Goal: Check status: Check status

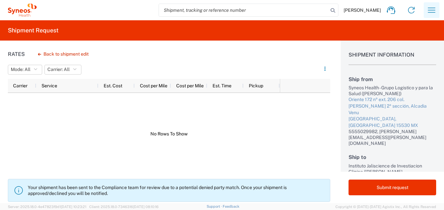
click at [434, 13] on icon "button" at bounding box center [431, 10] width 10 height 10
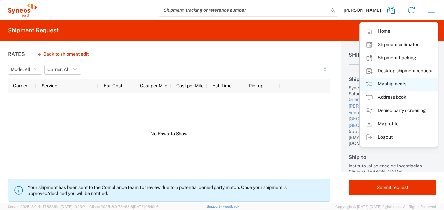
click at [395, 85] on link "My shipments" at bounding box center [399, 83] width 78 height 13
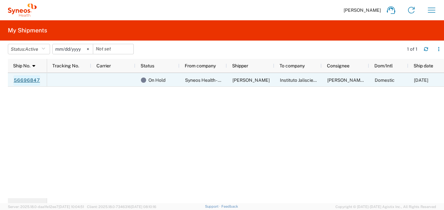
click at [27, 80] on link "56696847" at bounding box center [26, 80] width 27 height 10
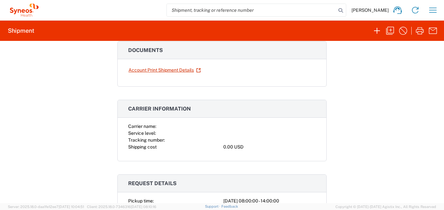
scroll to position [33, 0]
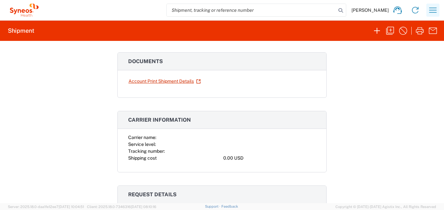
click at [432, 9] on icon "button" at bounding box center [433, 10] width 10 height 10
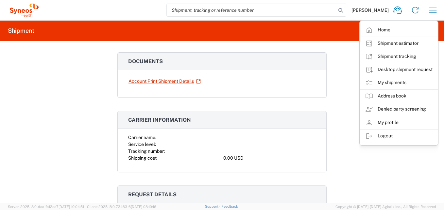
click at [345, 98] on div "Shipment 56696847 Google Maps Documents Account Print Shipment Details Carrier …" at bounding box center [222, 122] width 444 height 162
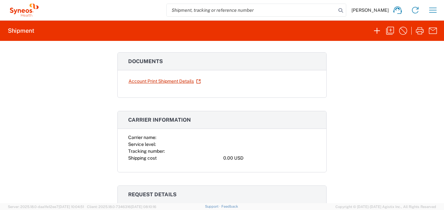
scroll to position [575, 0]
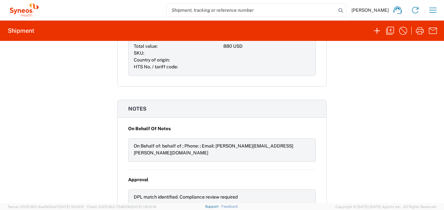
click at [221, 207] on link "Support" at bounding box center [213, 206] width 16 height 4
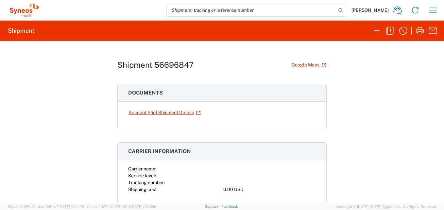
scroll to position [0, 0]
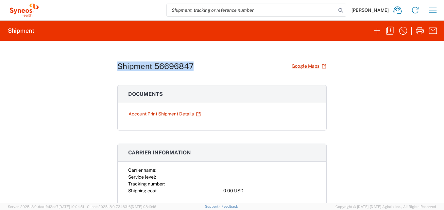
drag, startPoint x: 200, startPoint y: 67, endPoint x: 107, endPoint y: 68, distance: 92.8
click at [107, 68] on div "Shipment 56696847 Google Maps Documents Account Print Shipment Details Carrier …" at bounding box center [222, 122] width 444 height 162
copy h1 "Shipment 56696847"
